Goal: Task Accomplishment & Management: Manage account settings

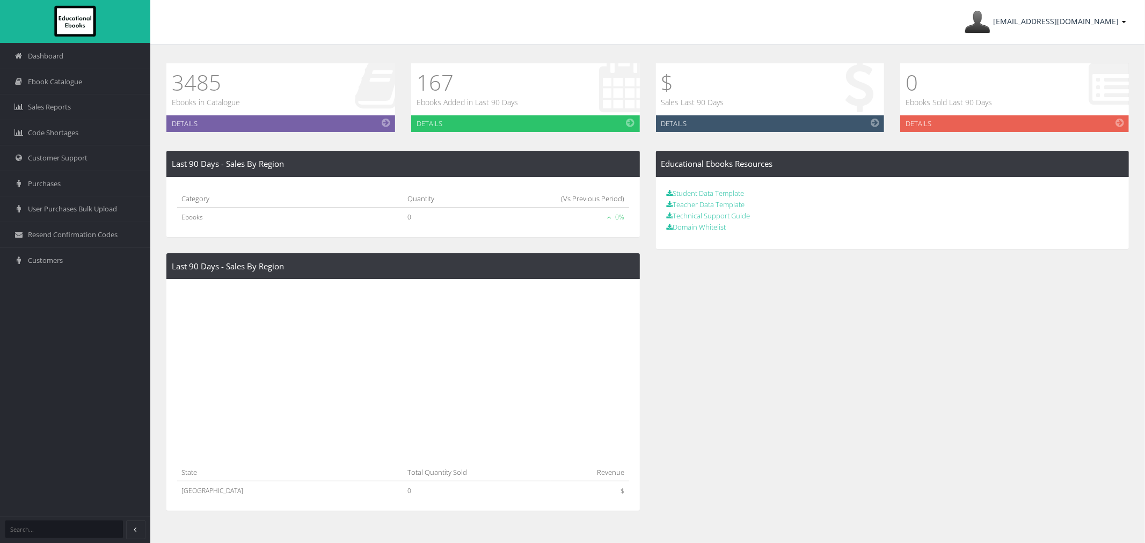
click at [1052, 34] on link "ayesha@lilydalebooks.com.au" at bounding box center [1045, 22] width 172 height 44
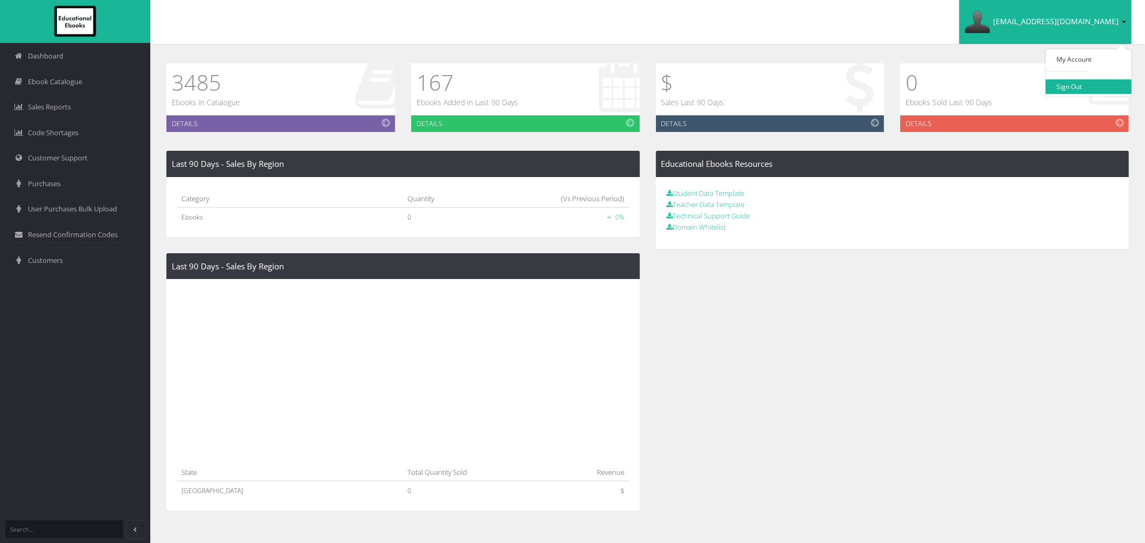
click at [1071, 86] on link "Sign Out" at bounding box center [1088, 86] width 86 height 14
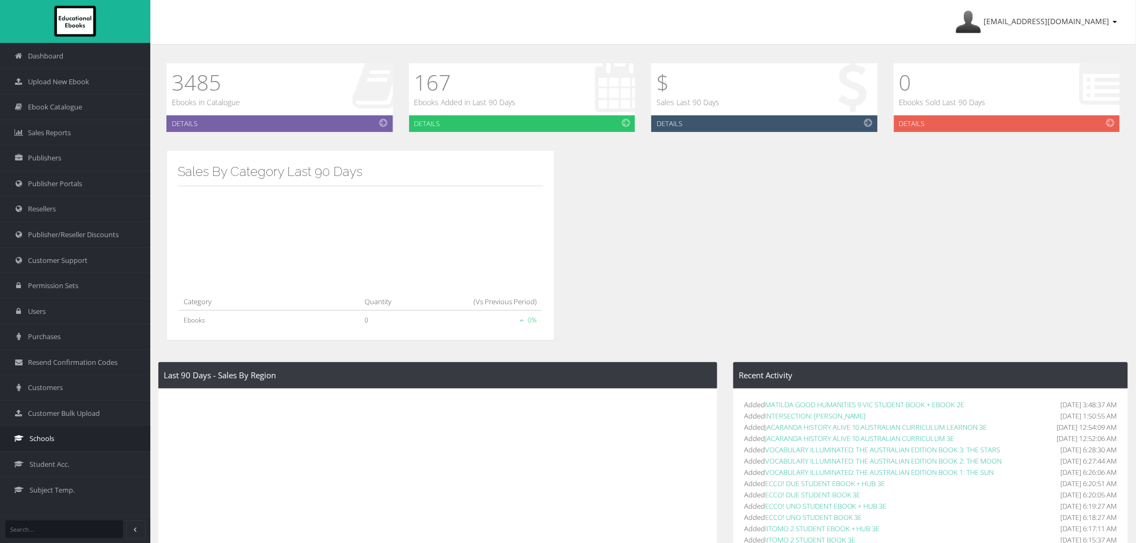
click at [73, 437] on link "Schools" at bounding box center [75, 439] width 150 height 26
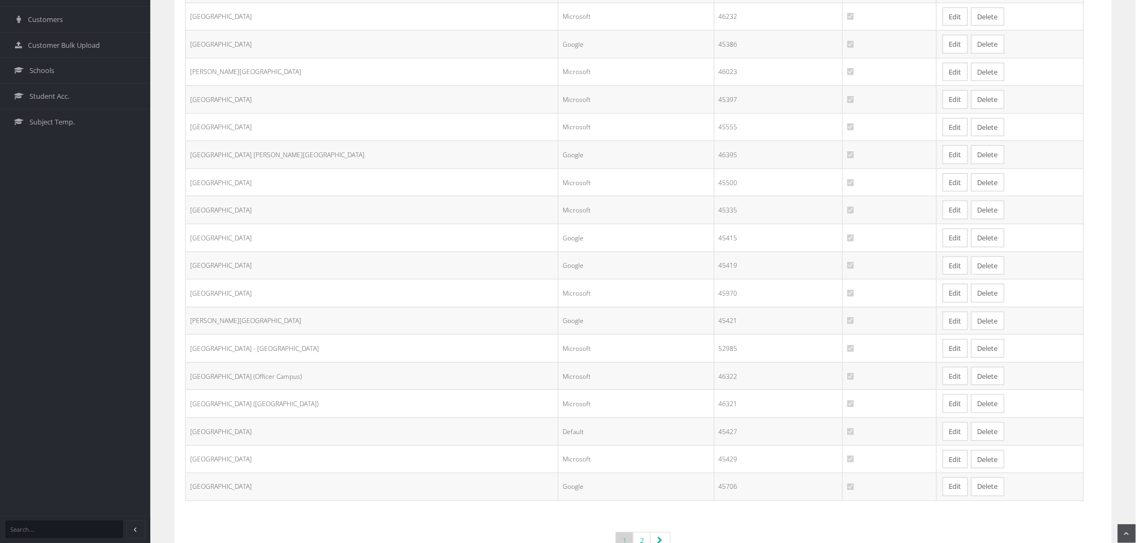
scroll to position [412, 0]
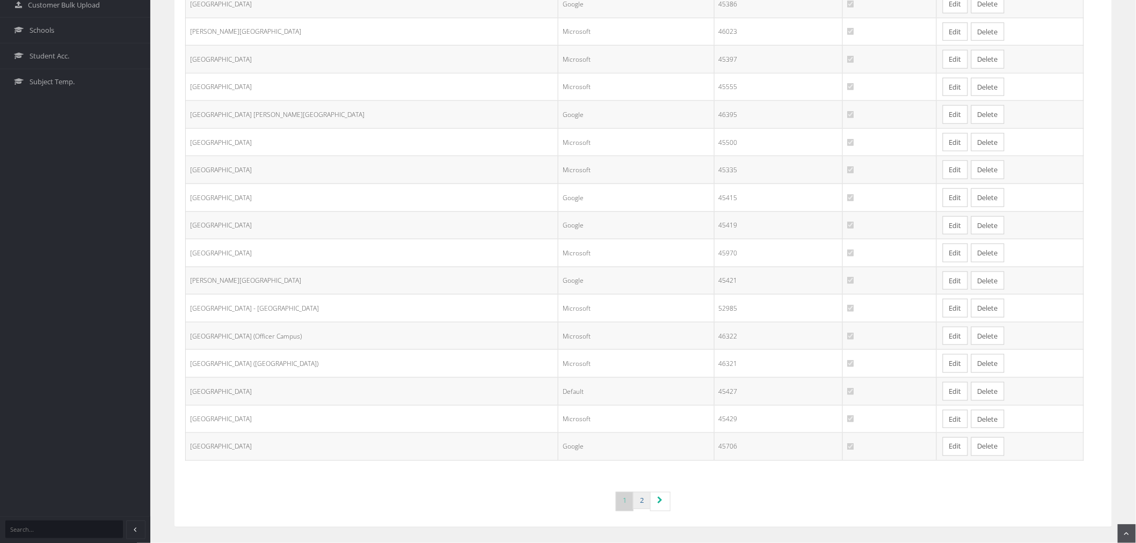
click at [645, 504] on link "2" at bounding box center [642, 501] width 18 height 18
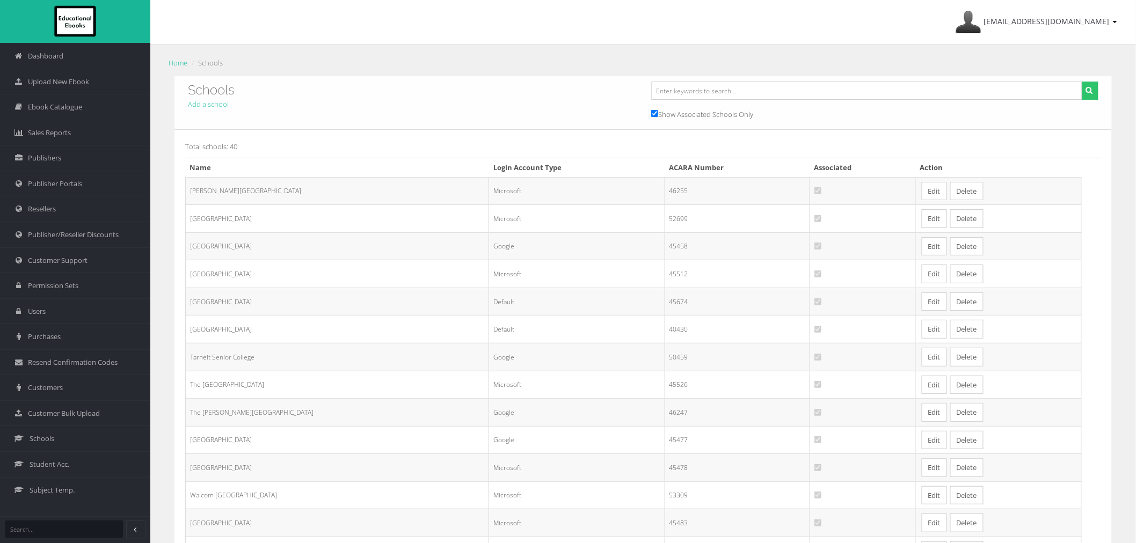
click at [921, 298] on link "Edit" at bounding box center [933, 301] width 25 height 19
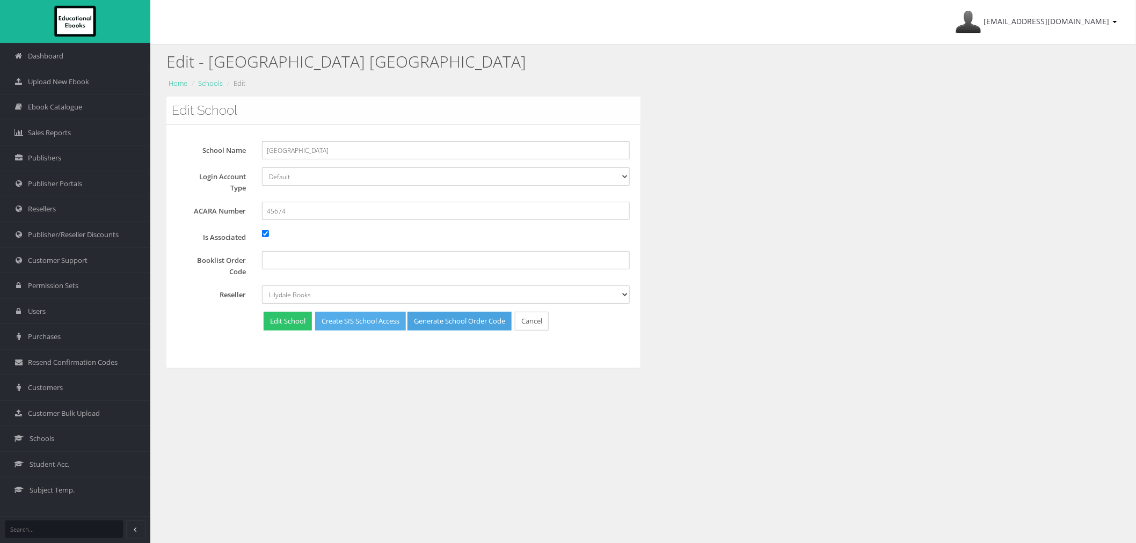
click at [374, 320] on link "Create SIS School Access" at bounding box center [360, 321] width 91 height 19
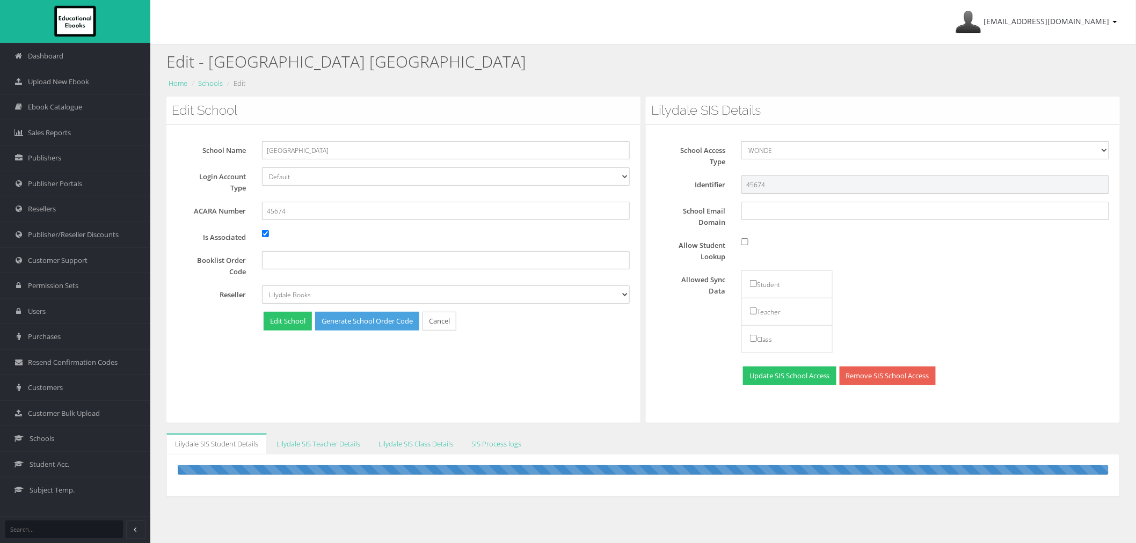
drag, startPoint x: 777, startPoint y: 186, endPoint x: 671, endPoint y: 186, distance: 106.3
click at [671, 186] on div "Identifier 45674" at bounding box center [886, 184] width 460 height 18
paste input "A1598507732"
type input "A1598507732"
click at [743, 243] on input "Allow Student Lookup" at bounding box center [744, 241] width 7 height 7
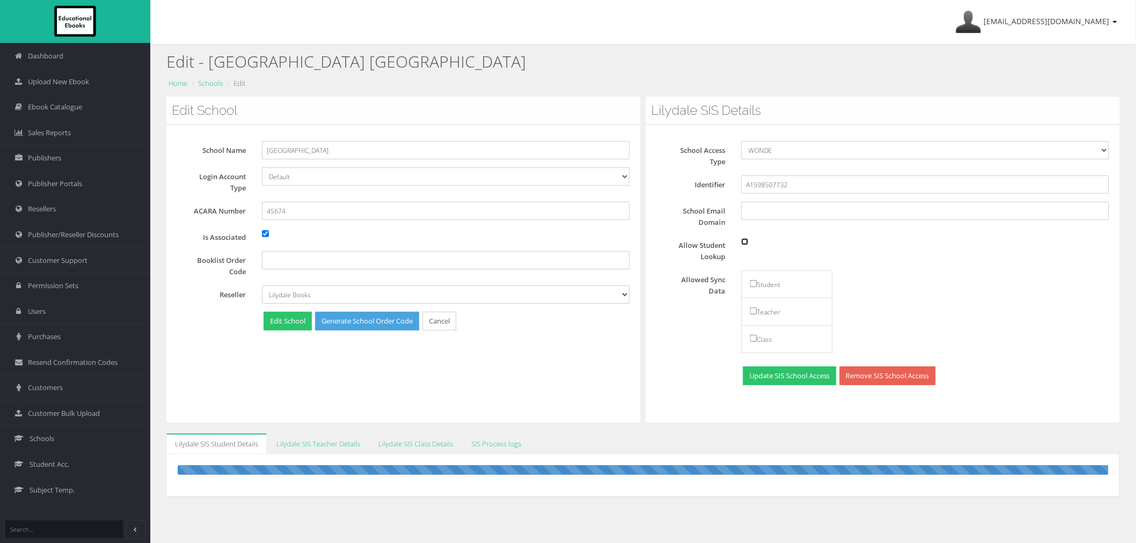
checkbox input "true"
click at [753, 287] on input "checkbox" at bounding box center [753, 283] width 7 height 7
checkbox input "true"
click at [752, 312] on input "checkbox" at bounding box center [753, 311] width 7 height 7
checkbox input "true"
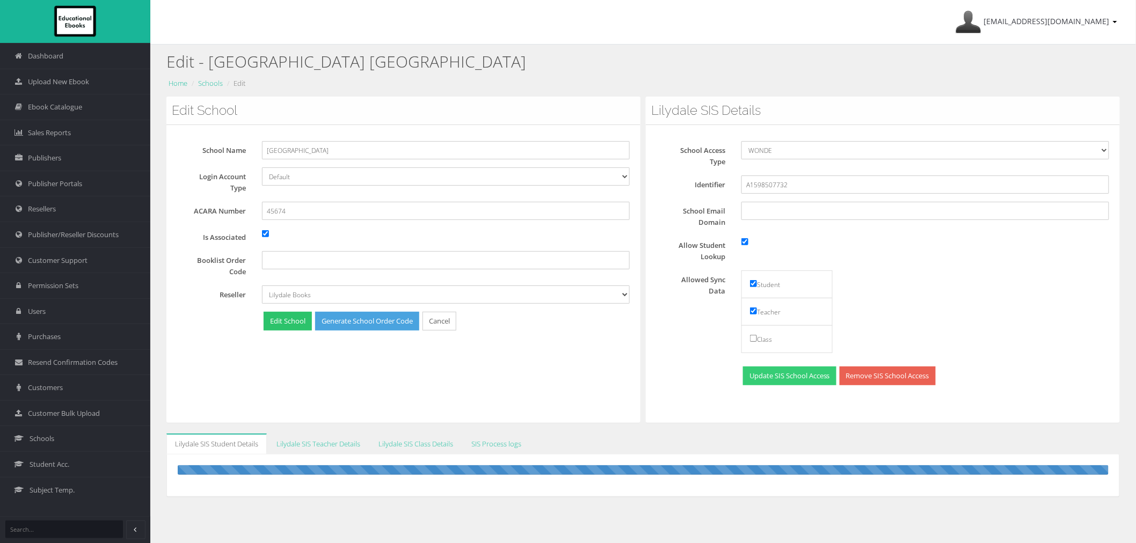
click at [789, 382] on button "Update SIS School Access" at bounding box center [789, 376] width 93 height 19
click at [204, 82] on link "Schools" at bounding box center [210, 83] width 25 height 10
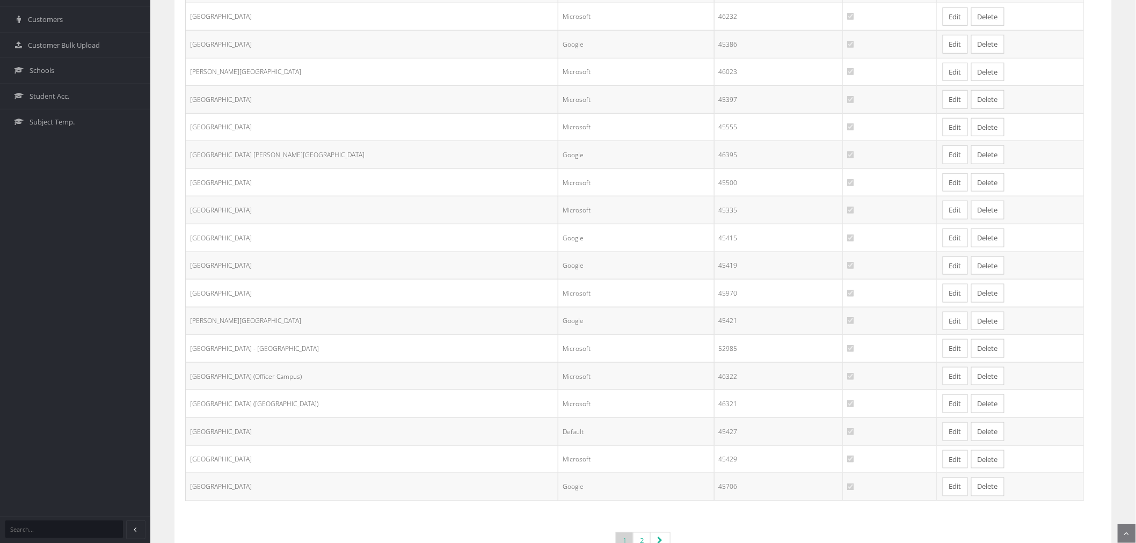
scroll to position [412, 0]
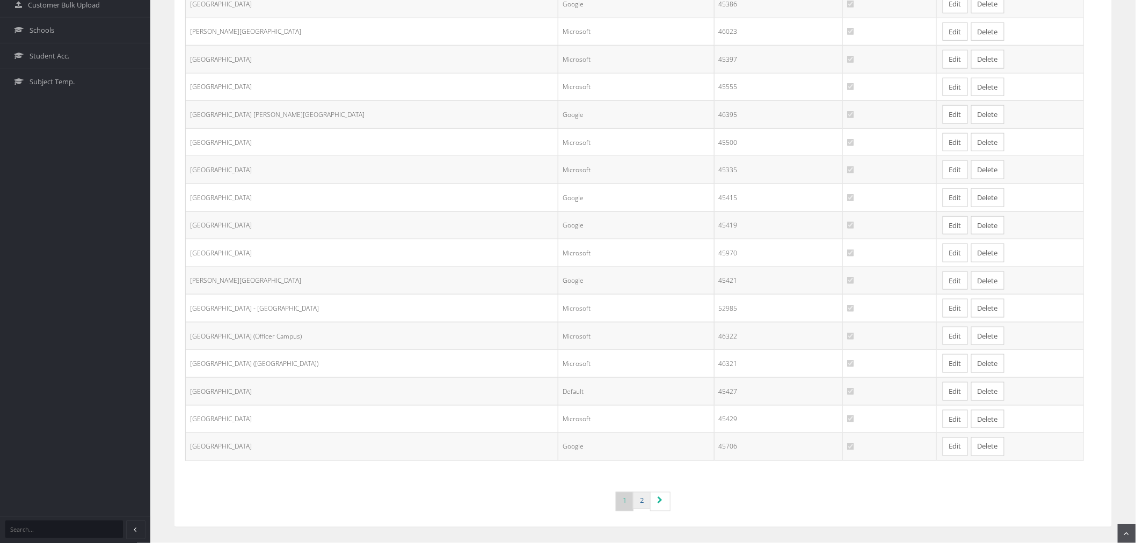
click at [646, 503] on link "2" at bounding box center [642, 501] width 18 height 18
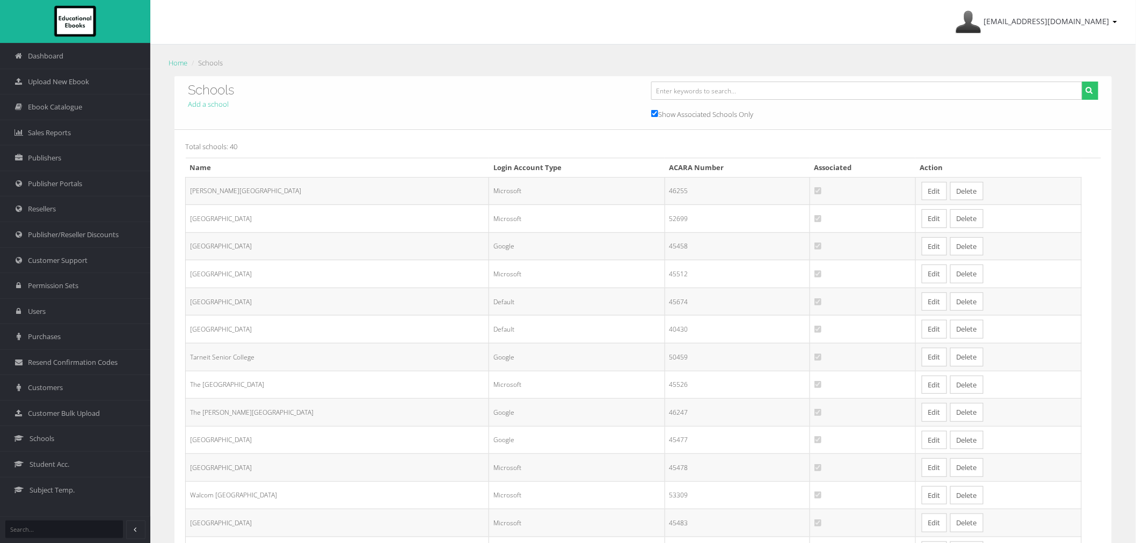
click at [926, 305] on link "Edit" at bounding box center [933, 301] width 25 height 19
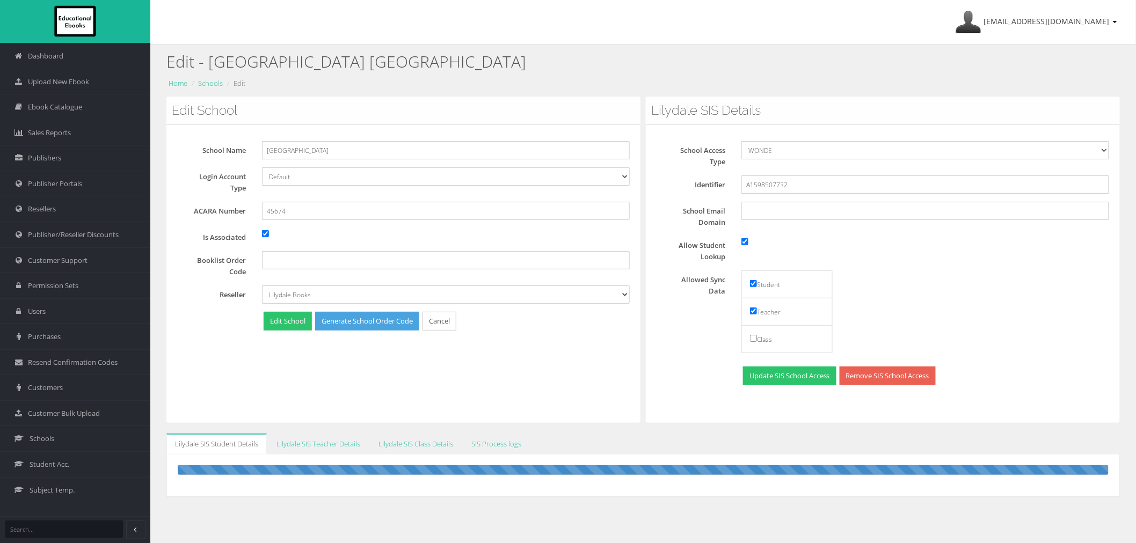
scroll to position [67, 0]
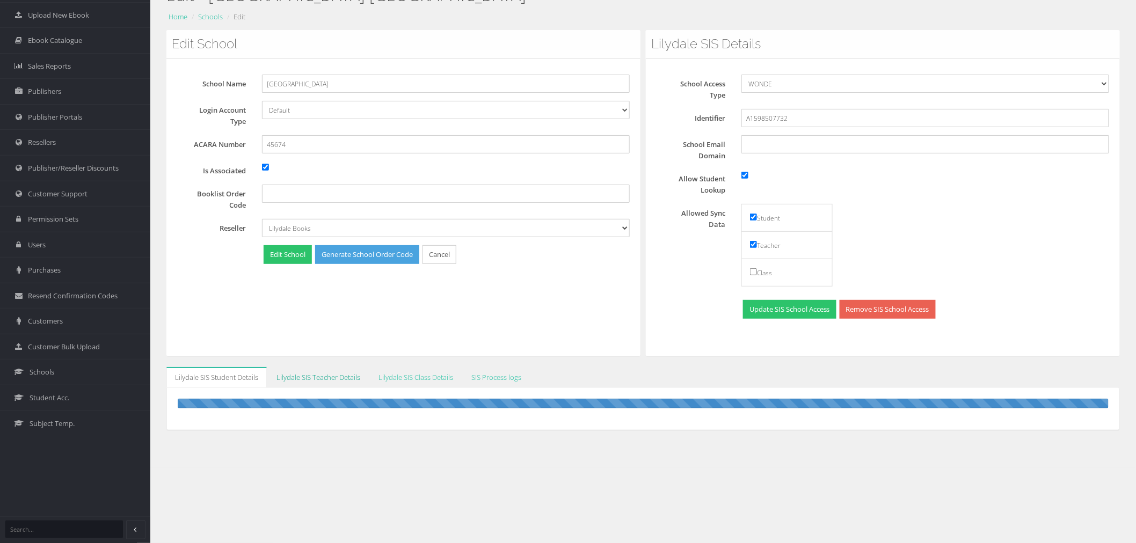
click at [306, 377] on link "Lilydale SIS Teacher Details" at bounding box center [318, 377] width 101 height 21
click at [495, 382] on link "SIS Process logs" at bounding box center [496, 377] width 67 height 21
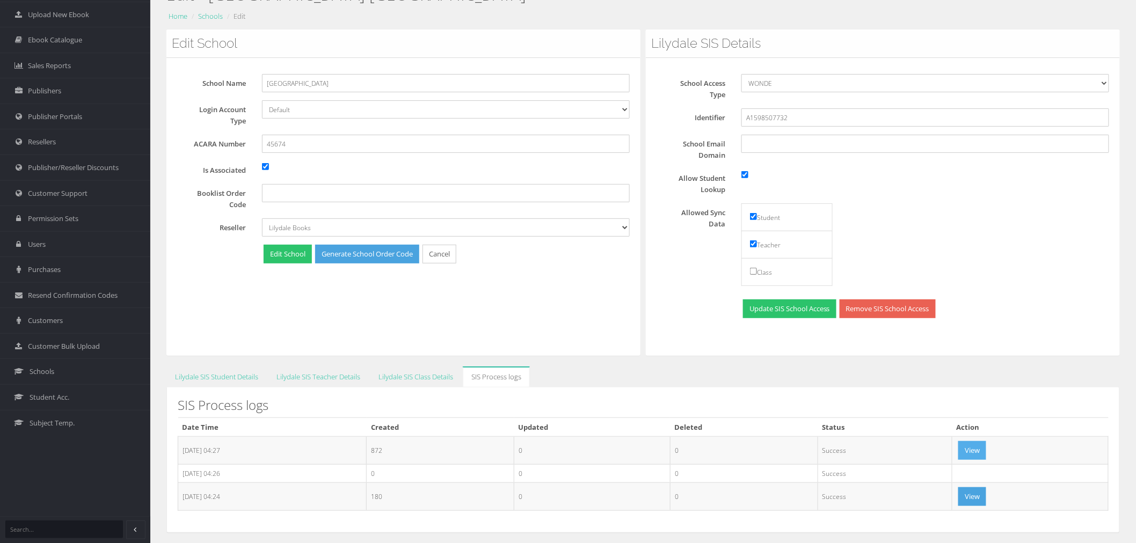
click at [986, 444] on button "View" at bounding box center [972, 450] width 28 height 19
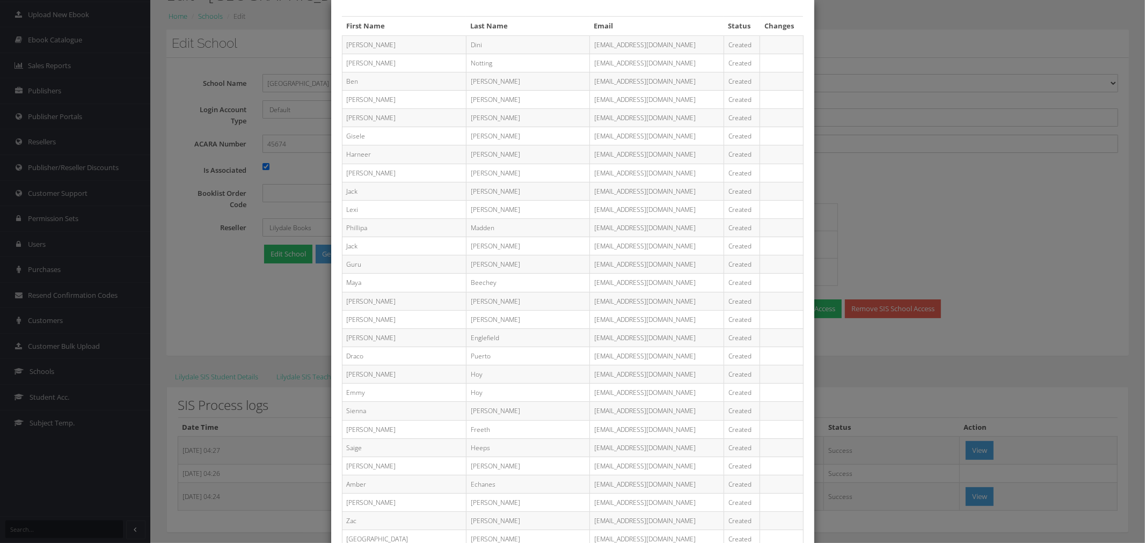
drag, startPoint x: 576, startPoint y: 210, endPoint x: 635, endPoint y: 211, distance: 58.5
click at [635, 211] on td "2028654@sjcmda.vic.edu.au" at bounding box center [656, 209] width 134 height 18
copy td "@[DOMAIN_NAME]"
click at [1045, 250] on div "First Name Last Name Email Status Changes Anastacia Dini 2027820@sjcmda.vic.edu…" at bounding box center [572, 271] width 1145 height 543
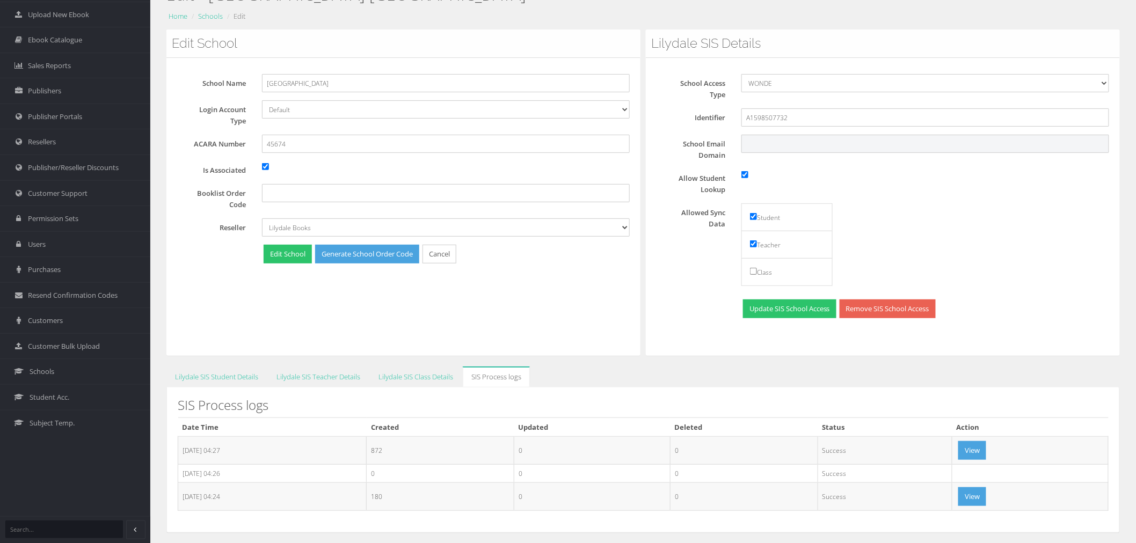
click at [771, 145] on input "School Email Domain" at bounding box center [925, 144] width 368 height 18
paste input "@sjcmda.vic.edu.au"
type input "@[DOMAIN_NAME]"
click at [781, 309] on button "Update SIS School Access" at bounding box center [789, 308] width 93 height 19
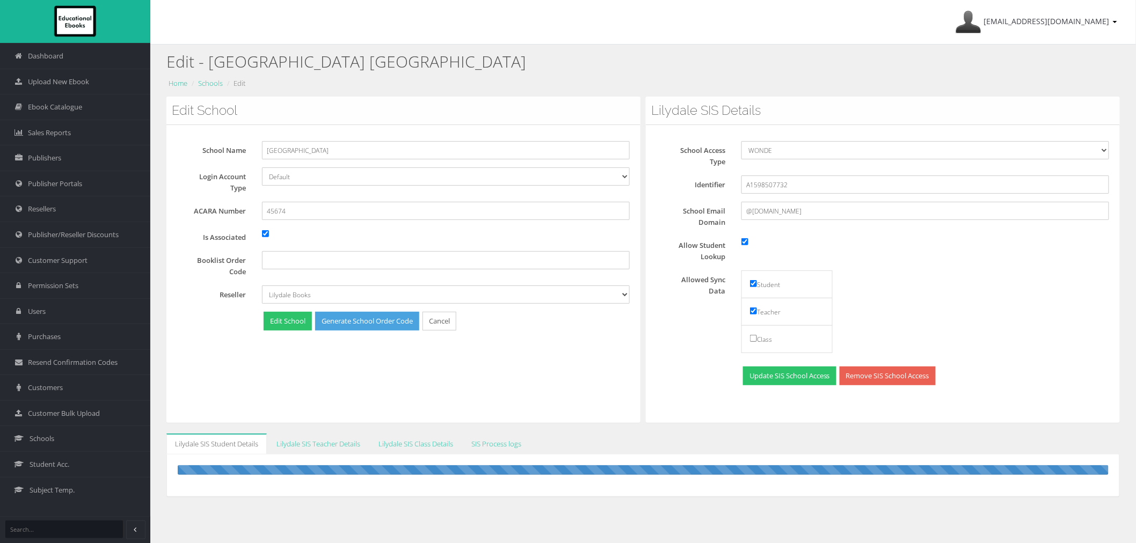
click at [330, 185] on div "Login Account Type Default Google Microsoft" at bounding box center [407, 180] width 460 height 26
click at [329, 179] on select "Default Google Microsoft" at bounding box center [446, 176] width 368 height 18
select select "Microsoft"
click at [262, 167] on select "Default Google Microsoft" at bounding box center [446, 176] width 368 height 18
click at [285, 327] on button "Edit School" at bounding box center [288, 321] width 48 height 19
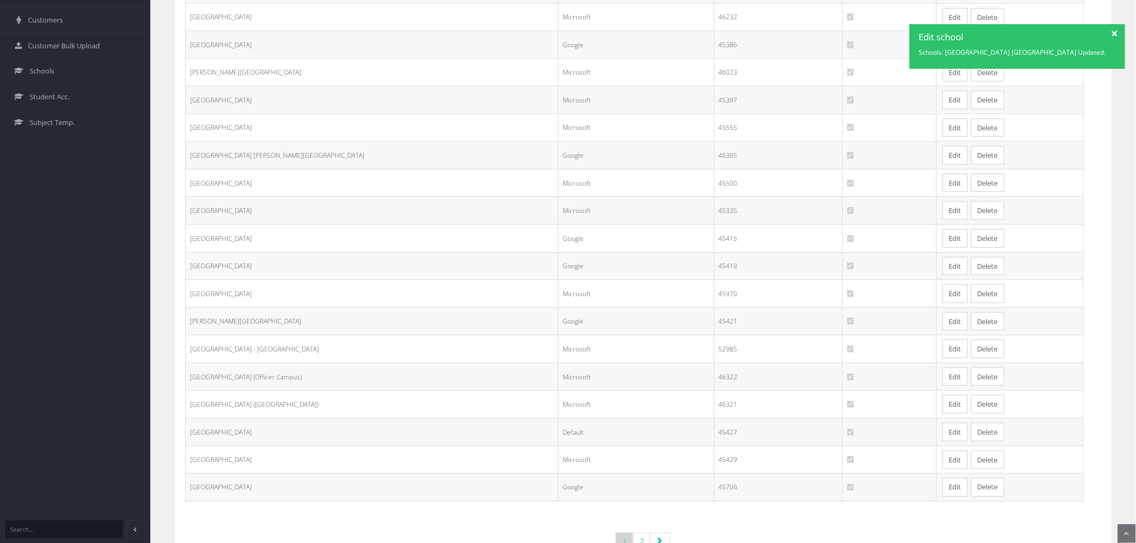
scroll to position [412, 0]
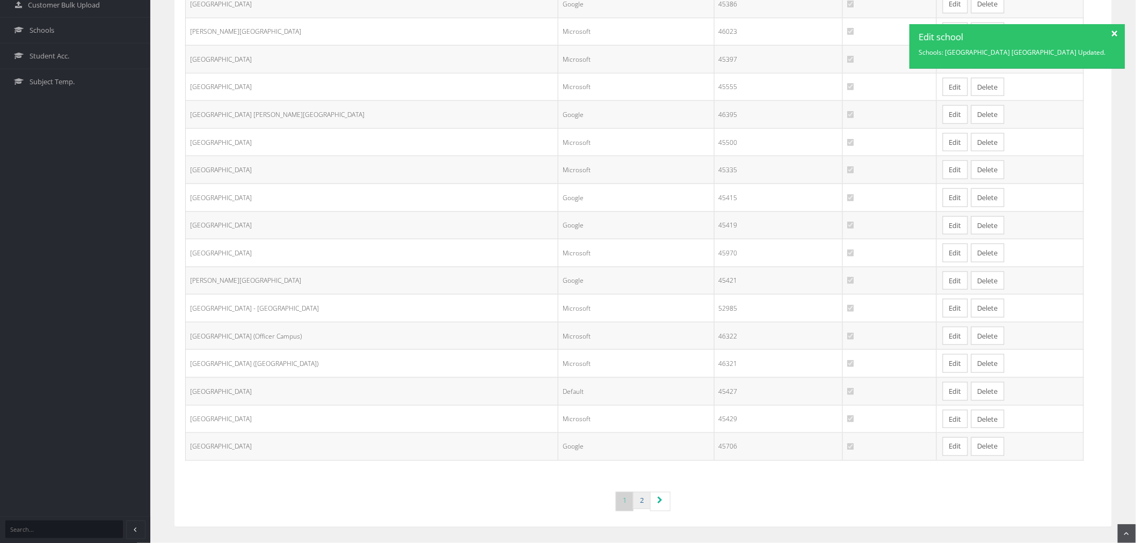
click at [647, 500] on link "2" at bounding box center [642, 501] width 18 height 18
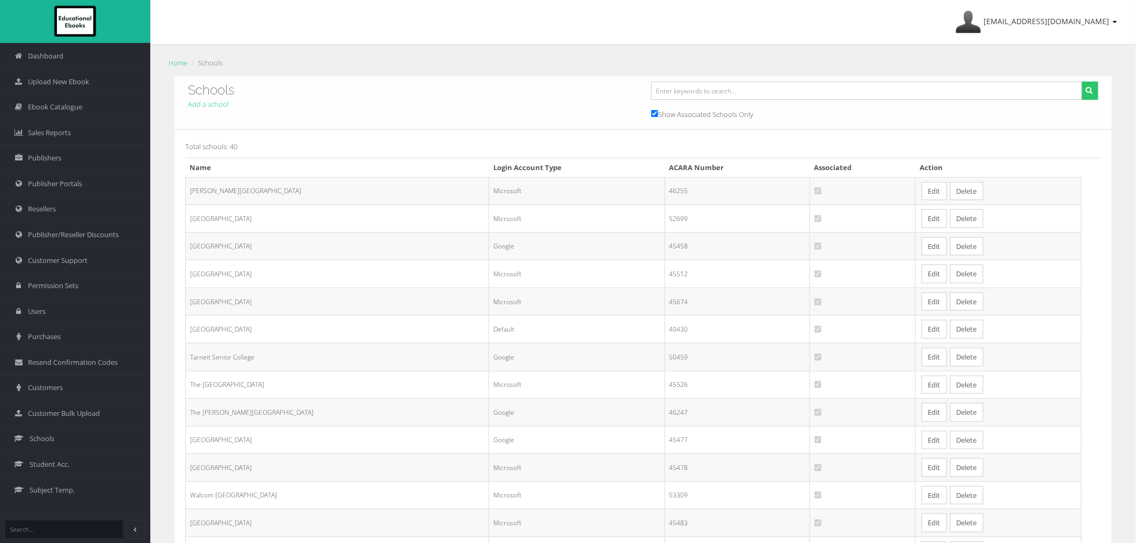
click at [924, 303] on link "Edit" at bounding box center [933, 301] width 25 height 19
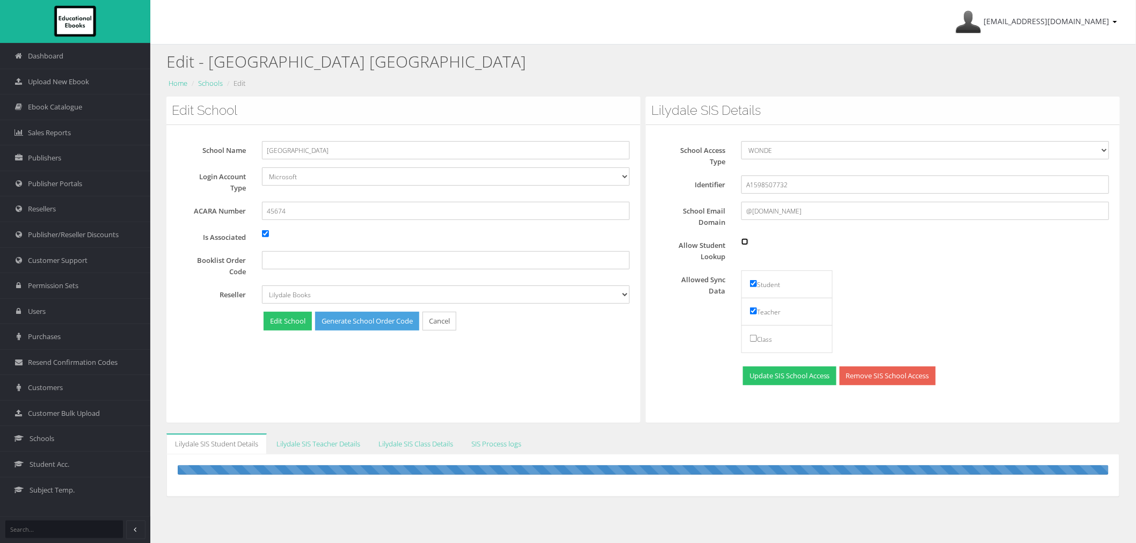
click at [744, 243] on input "Allow Student Lookup" at bounding box center [744, 241] width 7 height 7
checkbox input "true"
click at [779, 374] on button "Update SIS School Access" at bounding box center [789, 376] width 93 height 19
